Goal: Task Accomplishment & Management: Use online tool/utility

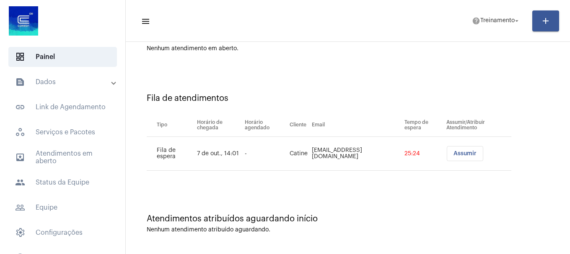
scroll to position [26, 0]
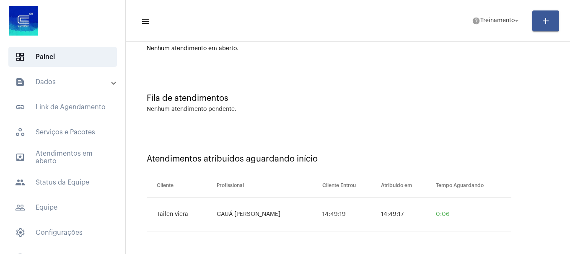
scroll to position [26, 0]
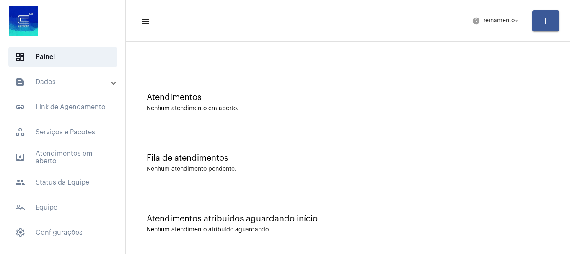
click at [368, 76] on div "Atendimentos Nenhum atendimento em aberto." at bounding box center [348, 98] width 436 height 61
click at [405, 213] on div "Atendimentos atribuídos aguardando início Nenhum atendimento atribuído aguardan…" at bounding box center [348, 219] width 436 height 61
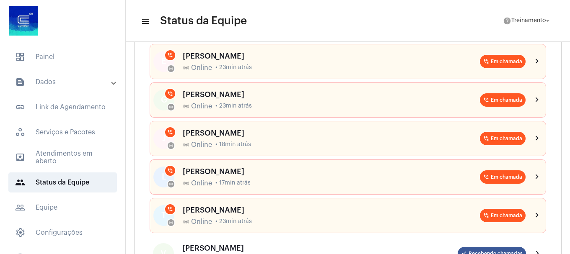
scroll to position [126, 0]
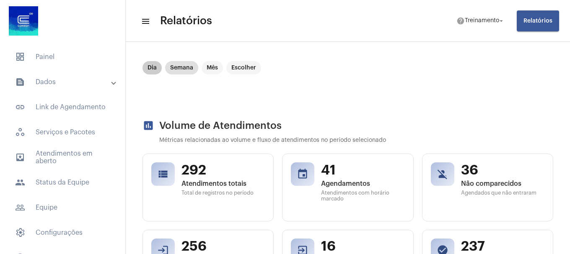
click at [148, 71] on mat-chip "Dia" at bounding box center [151, 67] width 19 height 13
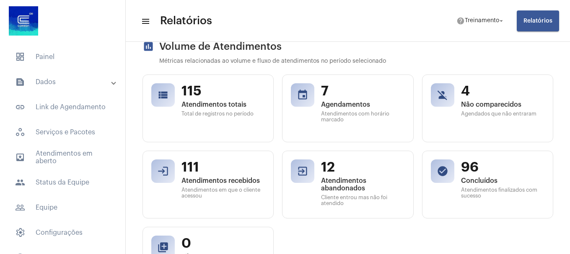
scroll to position [126, 0]
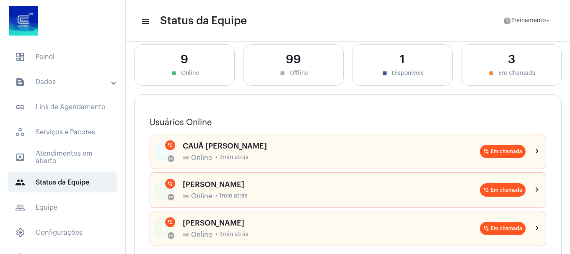
scroll to position [84, 0]
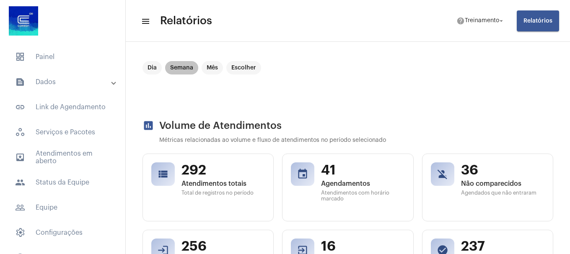
click at [182, 70] on mat-chip "Semana" at bounding box center [181, 67] width 33 height 13
click at [151, 67] on mat-chip "Dia" at bounding box center [151, 67] width 19 height 13
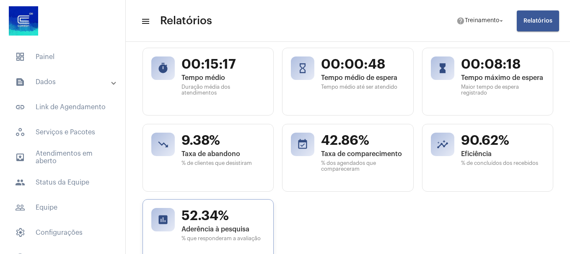
scroll to position [335, 0]
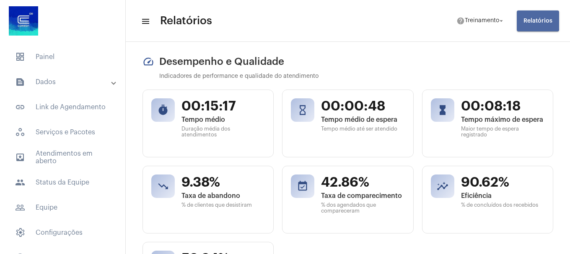
click at [525, 19] on span "Relatórios" at bounding box center [537, 21] width 29 height 6
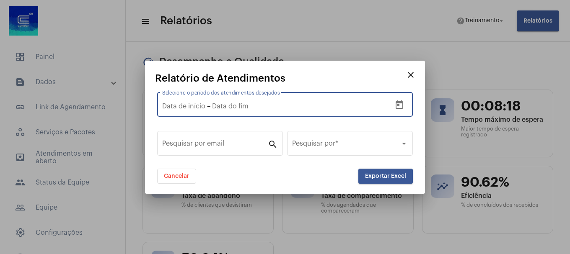
click at [296, 103] on input "text" at bounding box center [268, 107] width 113 height 8
click at [405, 103] on button "Open calendar" at bounding box center [399, 105] width 17 height 17
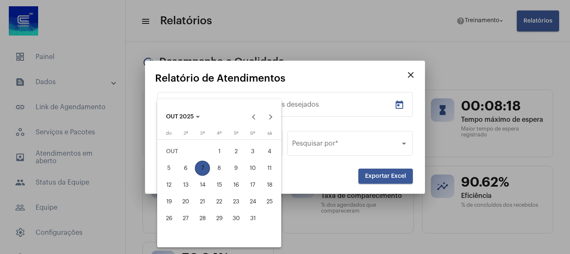
click at [196, 168] on div "7" at bounding box center [202, 168] width 15 height 15
type input "[DATE]"
click at [331, 101] on div at bounding box center [285, 127] width 570 height 254
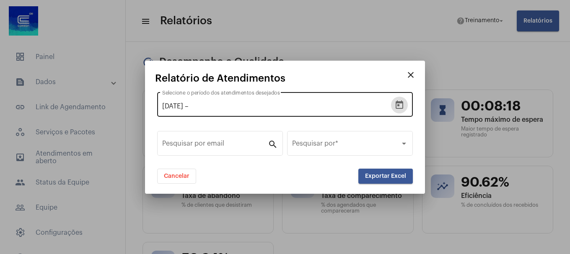
click at [400, 103] on icon "Open calendar" at bounding box center [399, 105] width 8 height 8
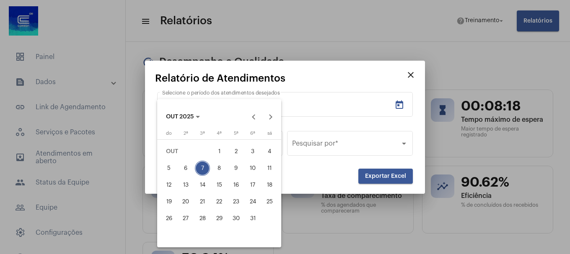
click at [197, 167] on div "7" at bounding box center [202, 168] width 15 height 15
type input "[DATE]"
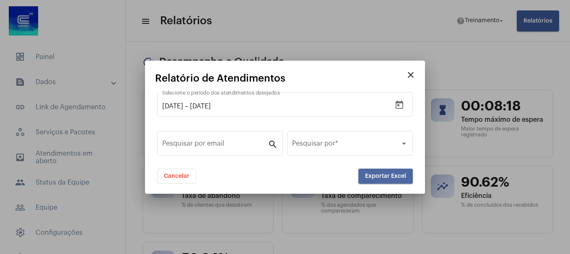
click at [378, 173] on button "Exportar Excel" at bounding box center [385, 176] width 54 height 15
